Goal: Task Accomplishment & Management: Complete application form

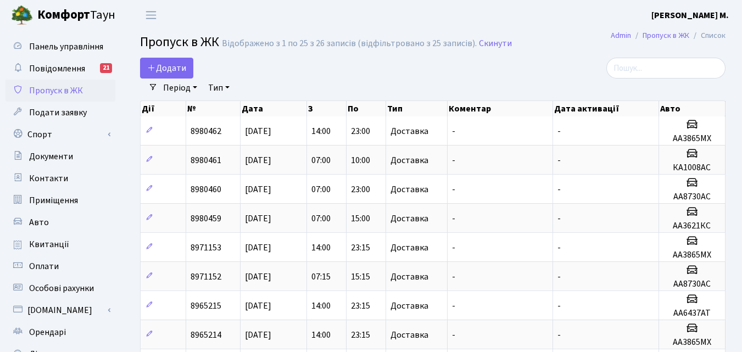
select select "25"
click at [161, 63] on span "Додати" at bounding box center [166, 68] width 39 height 12
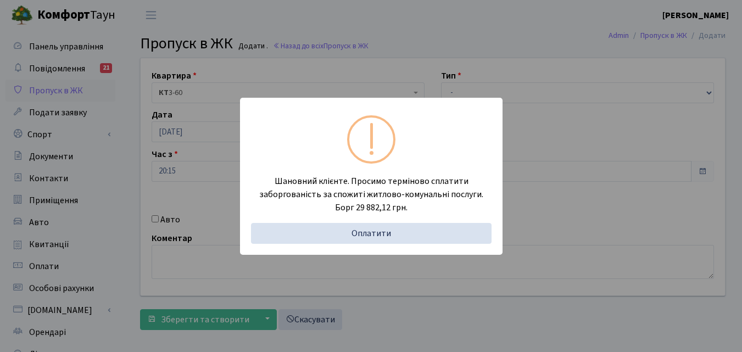
click at [93, 152] on div "Шановний клієнте. Просимо терміново сплатити заборгованість за спожиті житлово-…" at bounding box center [371, 176] width 742 height 352
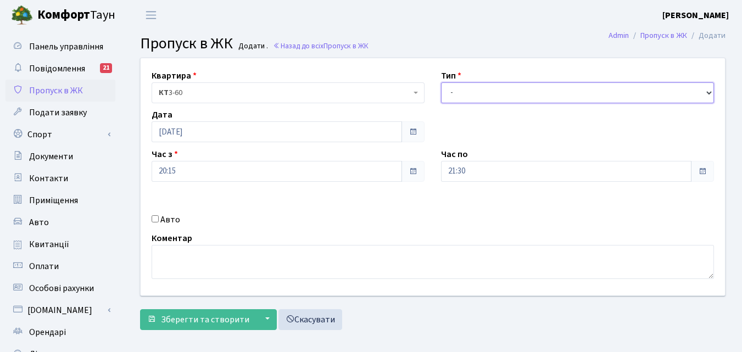
click at [496, 98] on select "- Доставка Таксі Гості Сервіс" at bounding box center [577, 92] width 273 height 21
select select "1"
click at [441, 82] on select "- Доставка Таксі Гості Сервіс" at bounding box center [577, 92] width 273 height 21
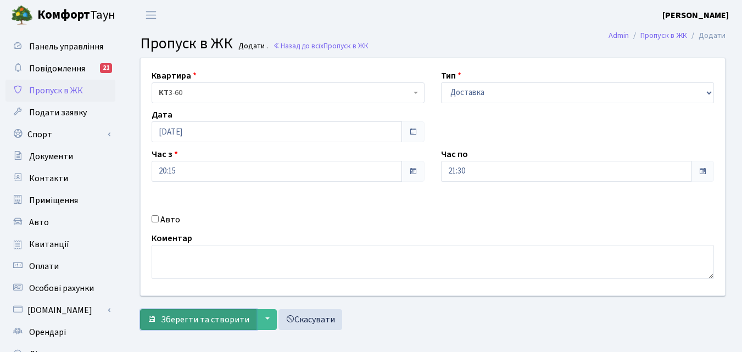
click at [196, 317] on span "Зберегти та створити" at bounding box center [205, 320] width 88 height 12
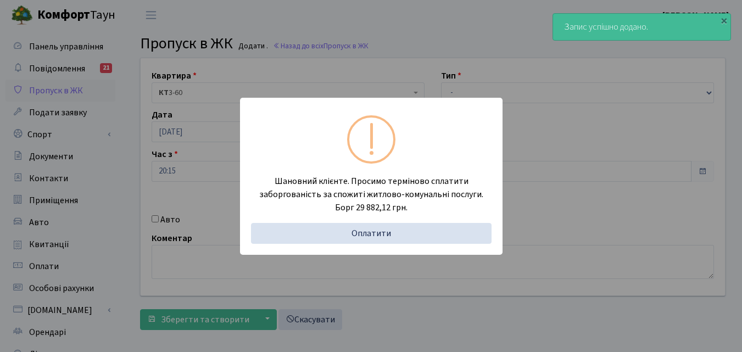
click at [130, 179] on div "Шановний клієнте. Просимо терміново сплатити заборгованість за спожиті житлово-…" at bounding box center [371, 176] width 742 height 352
